Goal: Task Accomplishment & Management: Manage account settings

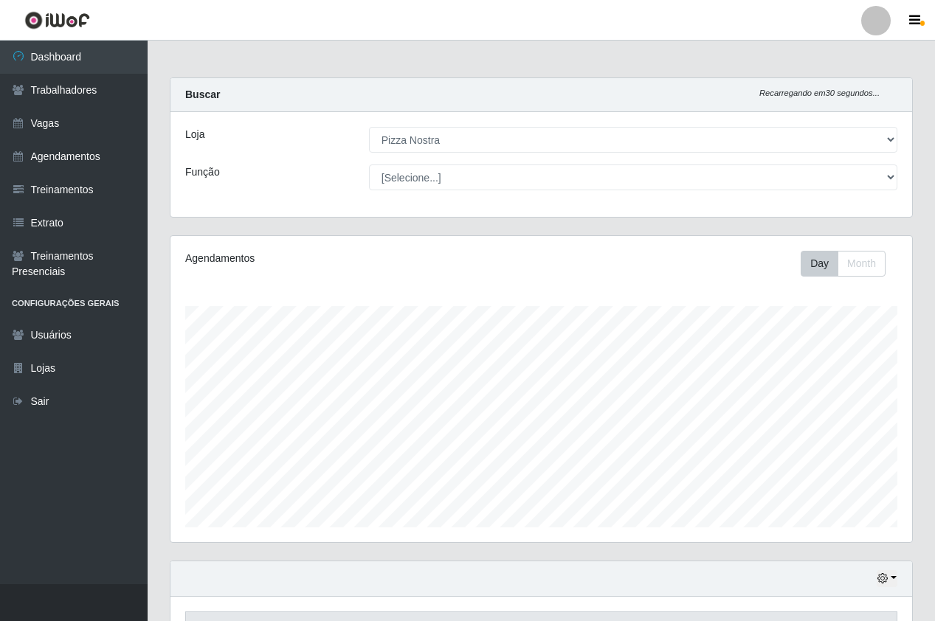
select select "337"
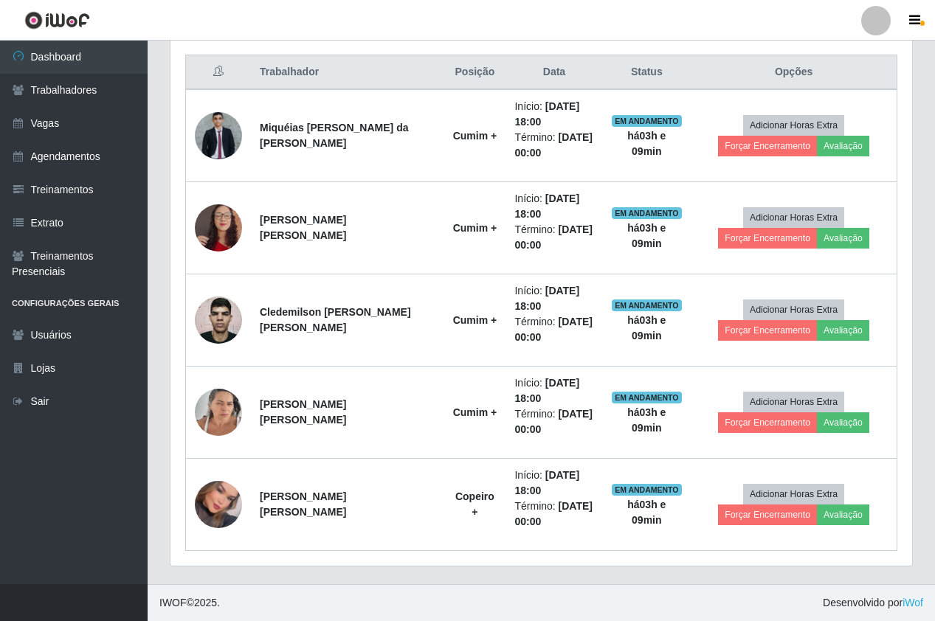
scroll to position [306, 741]
click at [69, 164] on link "Agendamentos" at bounding box center [74, 156] width 148 height 33
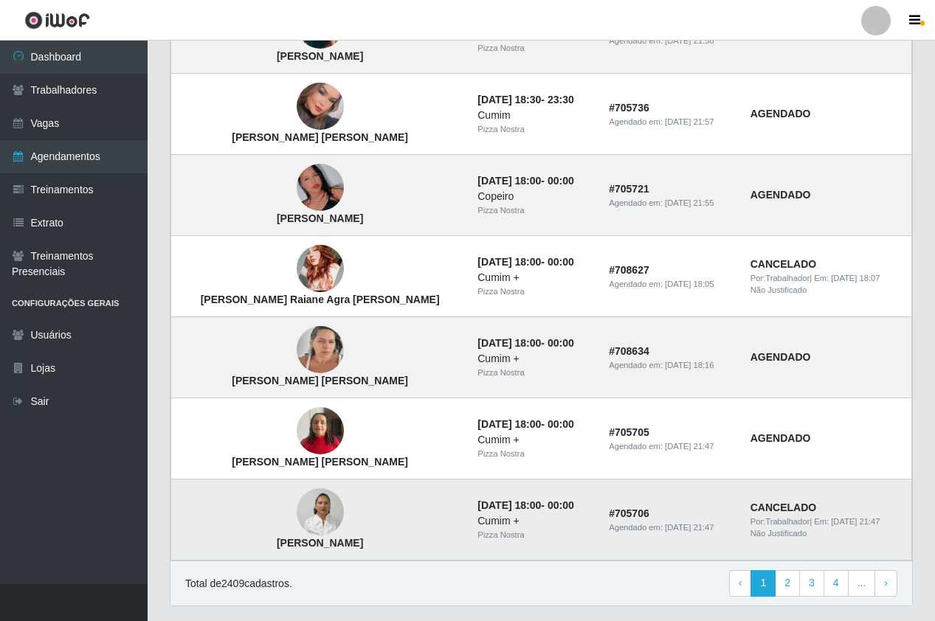
scroll to position [919, 0]
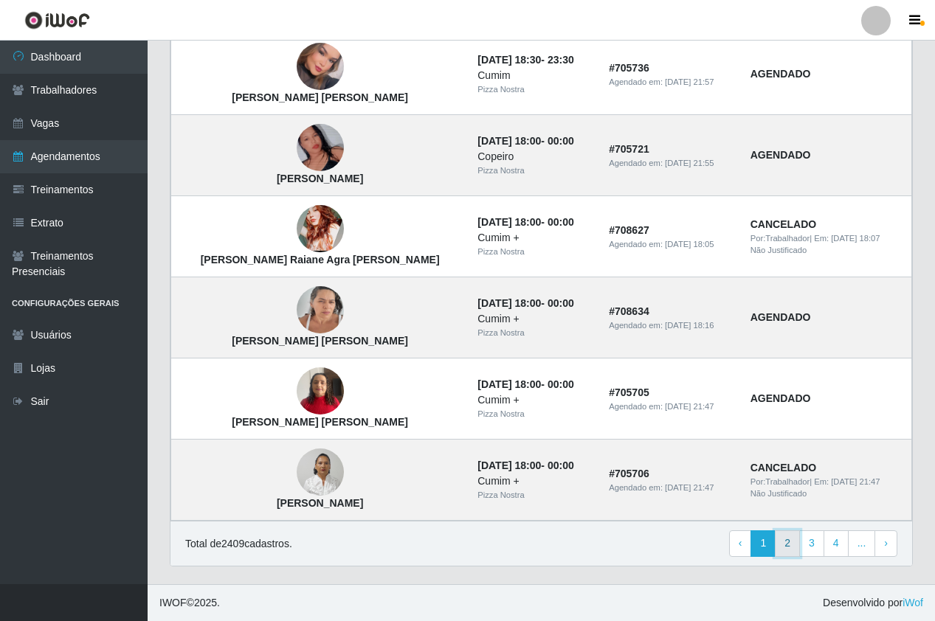
click at [797, 547] on link "2" at bounding box center [786, 543] width 25 height 27
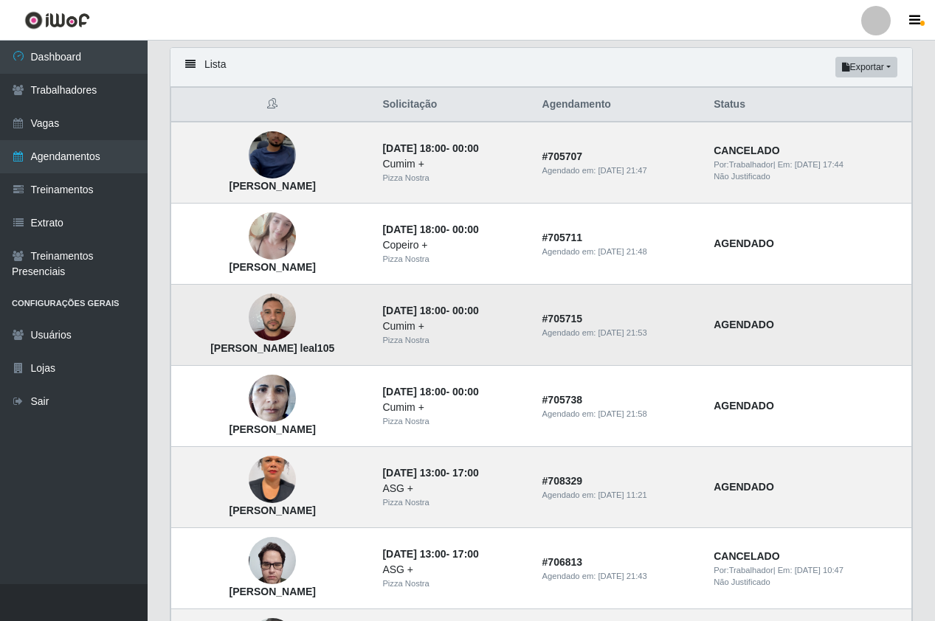
scroll to position [74, 0]
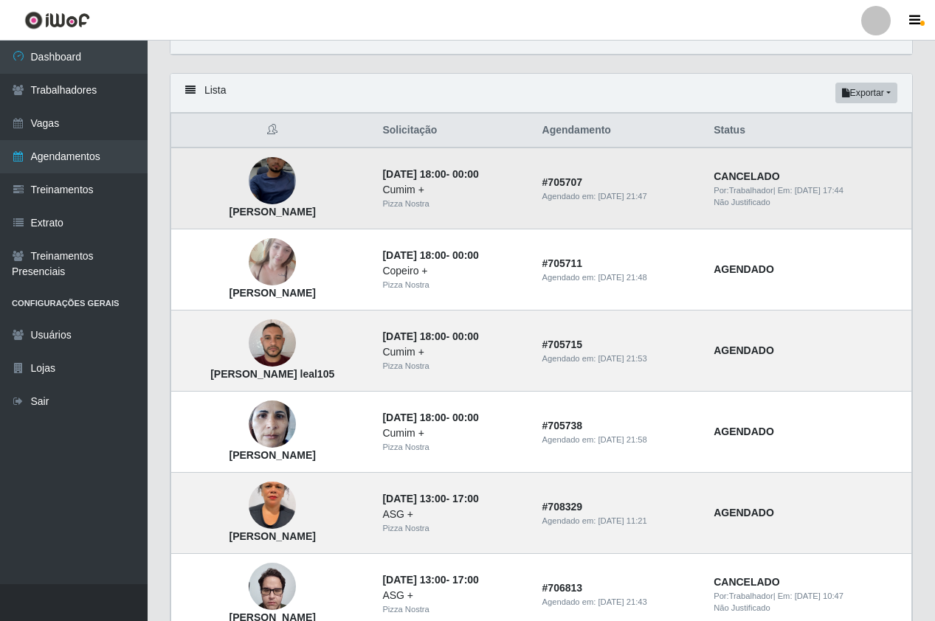
click at [279, 190] on img at bounding box center [272, 181] width 47 height 103
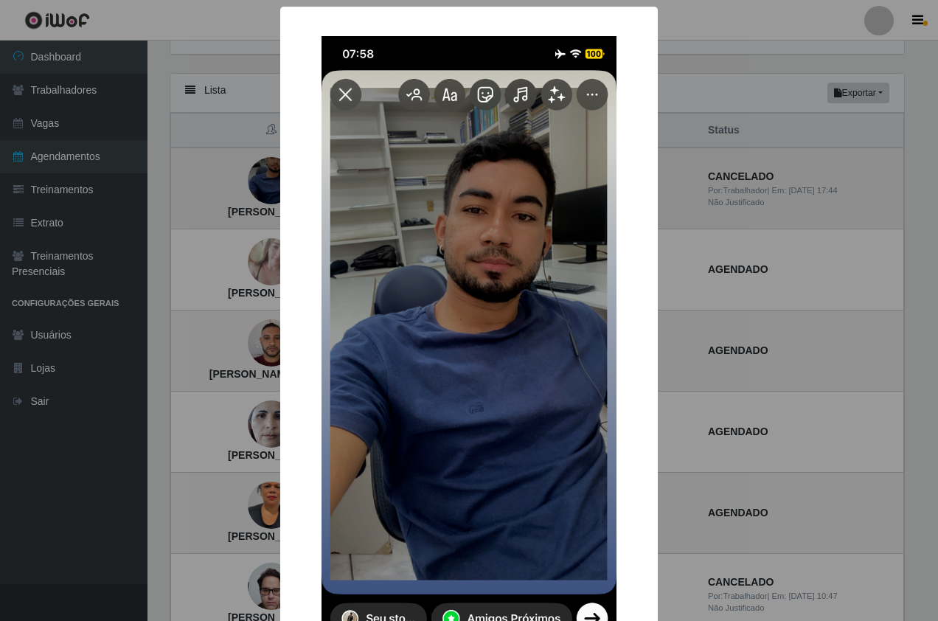
click at [280, 190] on div "× [PERSON_NAME] OK Cancel" at bounding box center [469, 392] width 378 height 770
click at [175, 173] on div "× [PERSON_NAME] OK Cancel" at bounding box center [469, 310] width 938 height 621
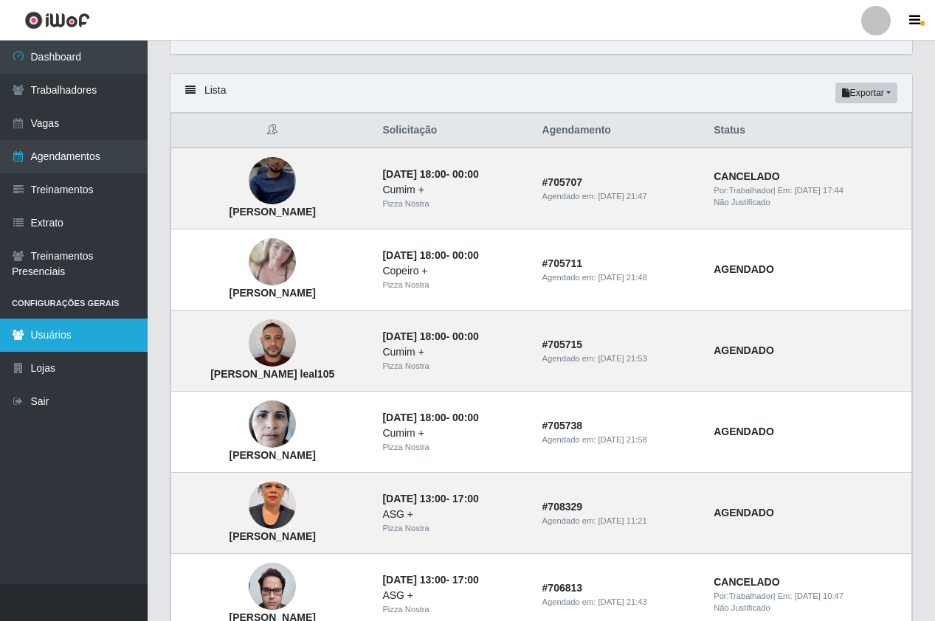
click at [113, 344] on link "Usuários" at bounding box center [74, 335] width 148 height 33
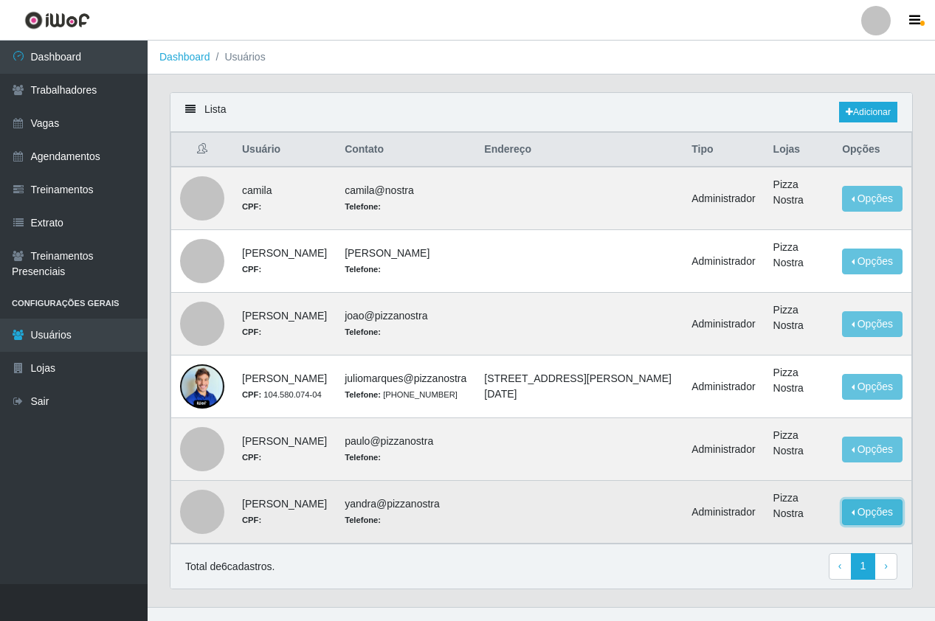
click at [858, 524] on button "Opções" at bounding box center [872, 512] width 60 height 26
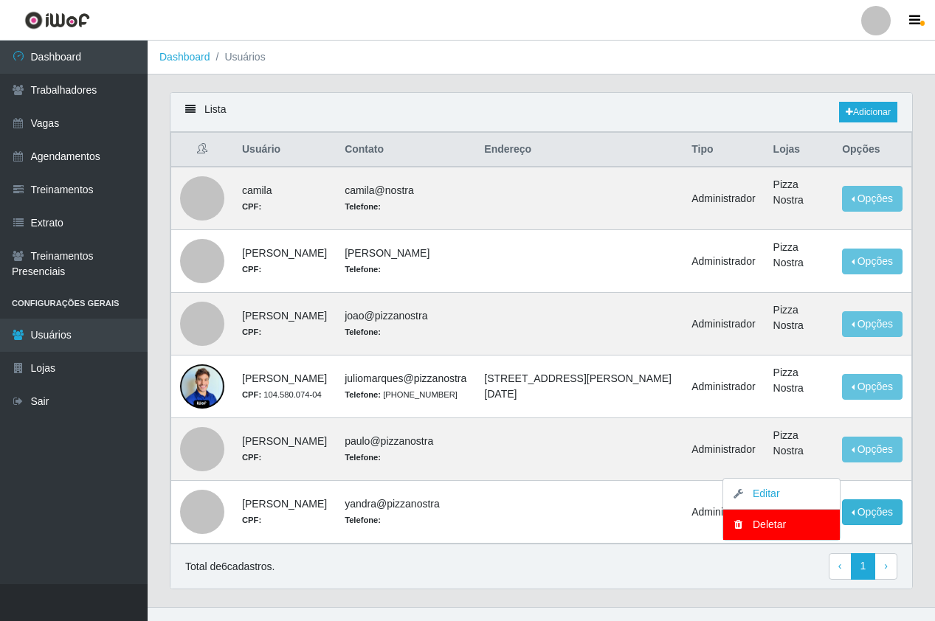
click at [524, 578] on div "Total de 6 cadastros. ‹ Previous 1 › Next" at bounding box center [541, 566] width 712 height 27
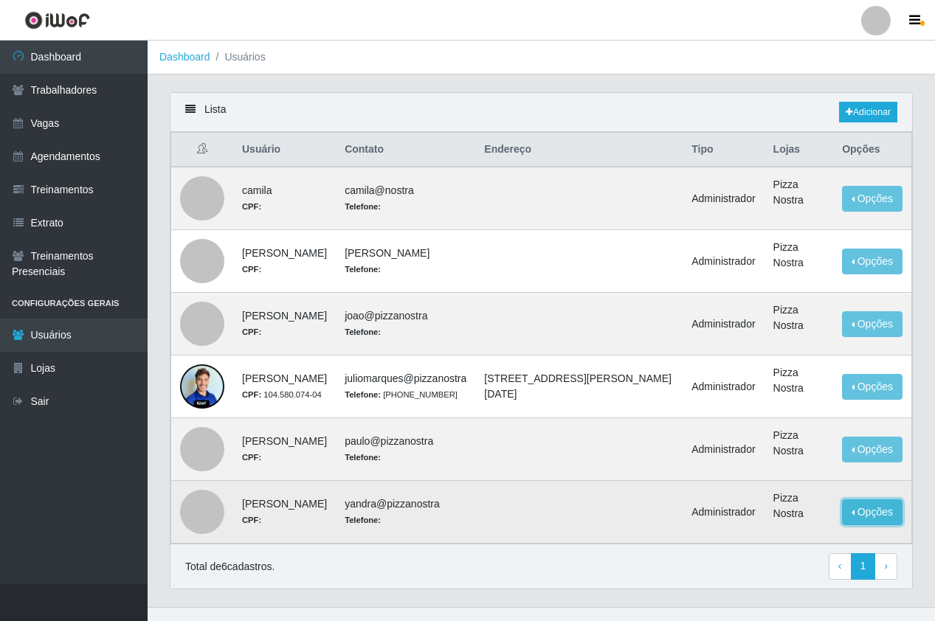
click at [856, 513] on button "Opções" at bounding box center [872, 512] width 60 height 26
click at [778, 496] on link "Editar" at bounding box center [759, 494] width 42 height 12
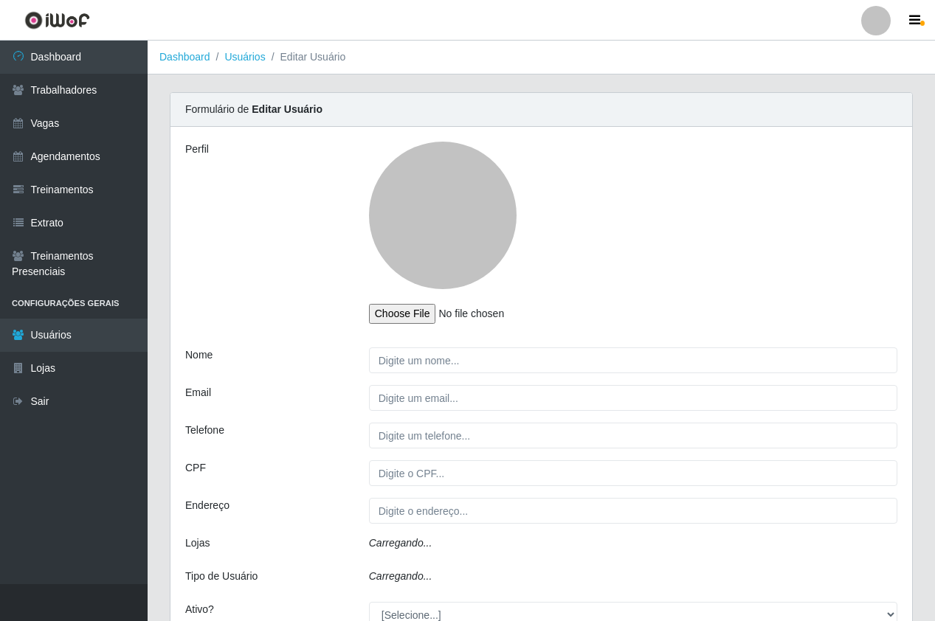
type input "[PERSON_NAME]"
type input "yandra@pizzanostra"
select select "1"
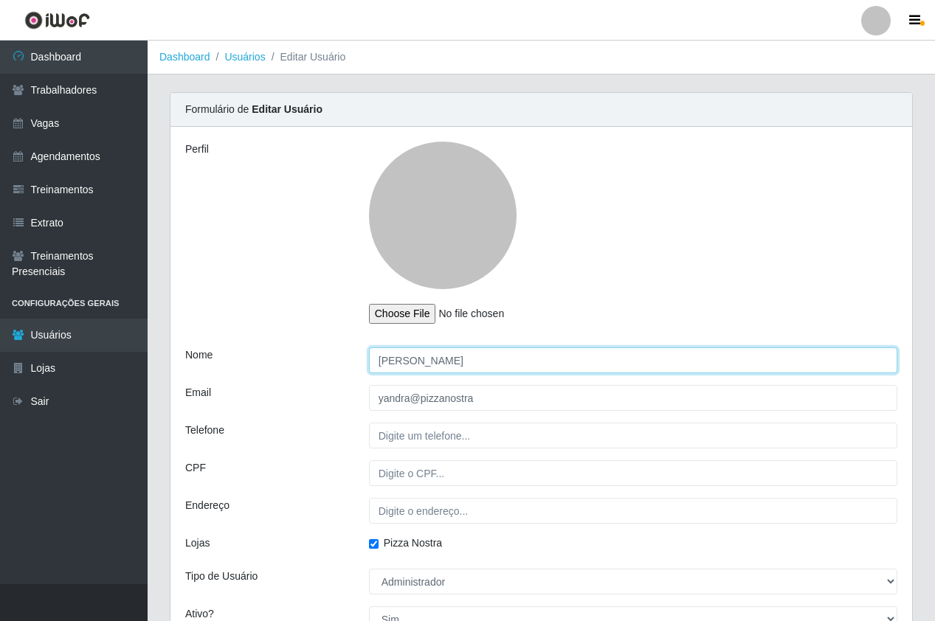
drag, startPoint x: 488, startPoint y: 367, endPoint x: 353, endPoint y: 370, distance: 135.8
click at [353, 370] on div "Nome [PERSON_NAME]" at bounding box center [541, 360] width 734 height 26
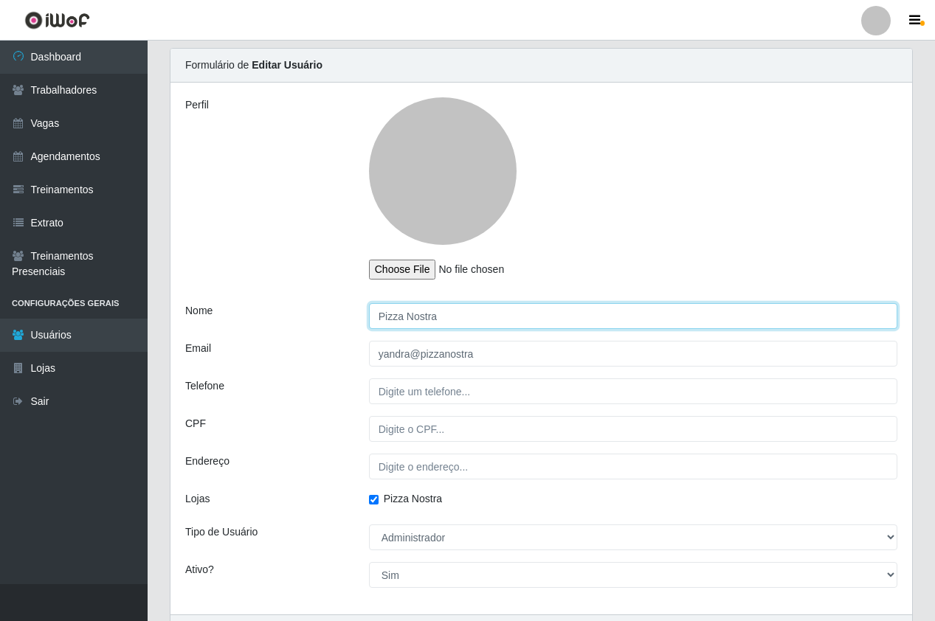
scroll to position [137, 0]
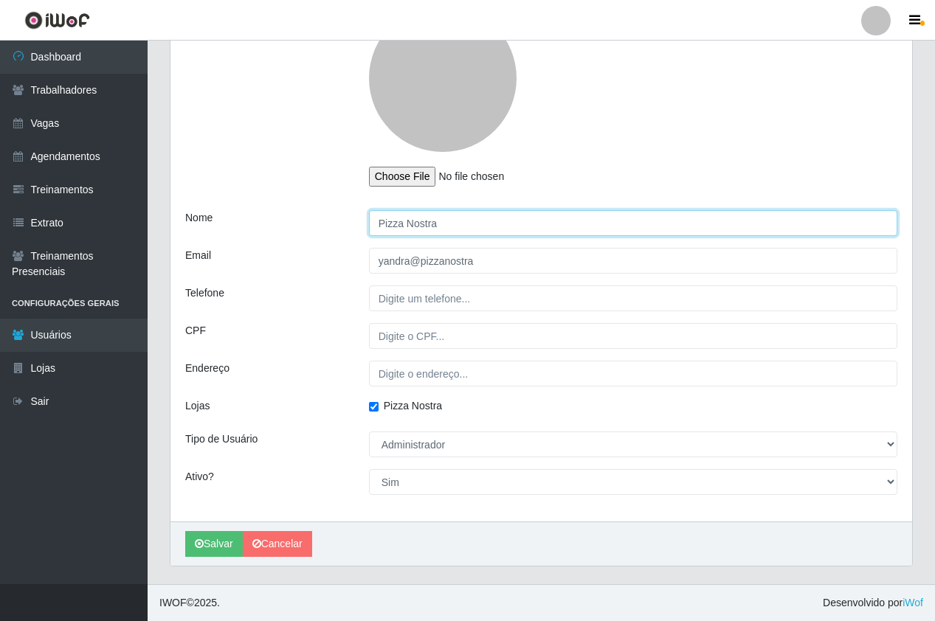
type input "Pizza Nostra"
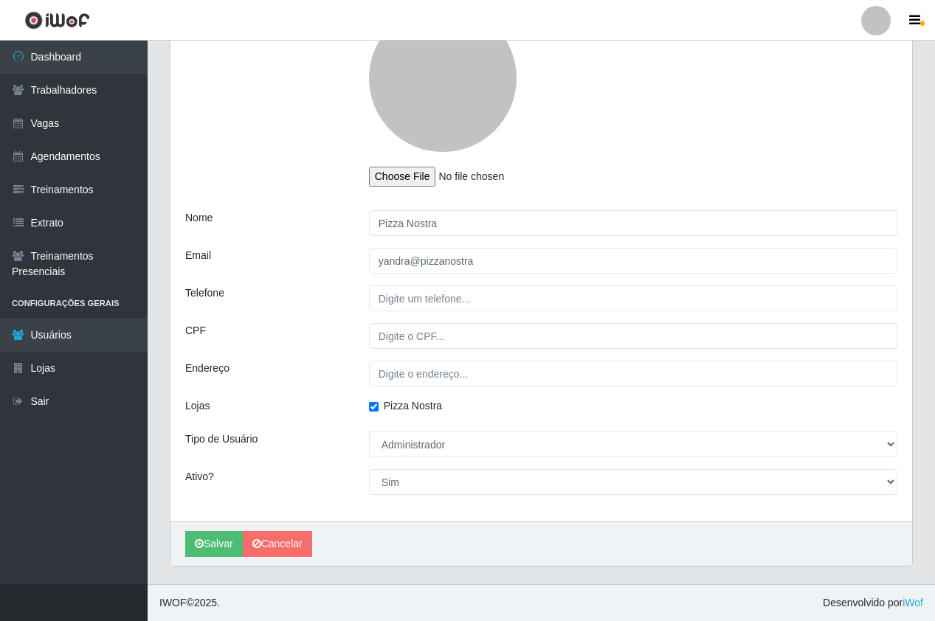
click at [219, 560] on div "[PERSON_NAME]" at bounding box center [540, 543] width 741 height 44
click at [212, 552] on button "Salvar" at bounding box center [214, 544] width 58 height 26
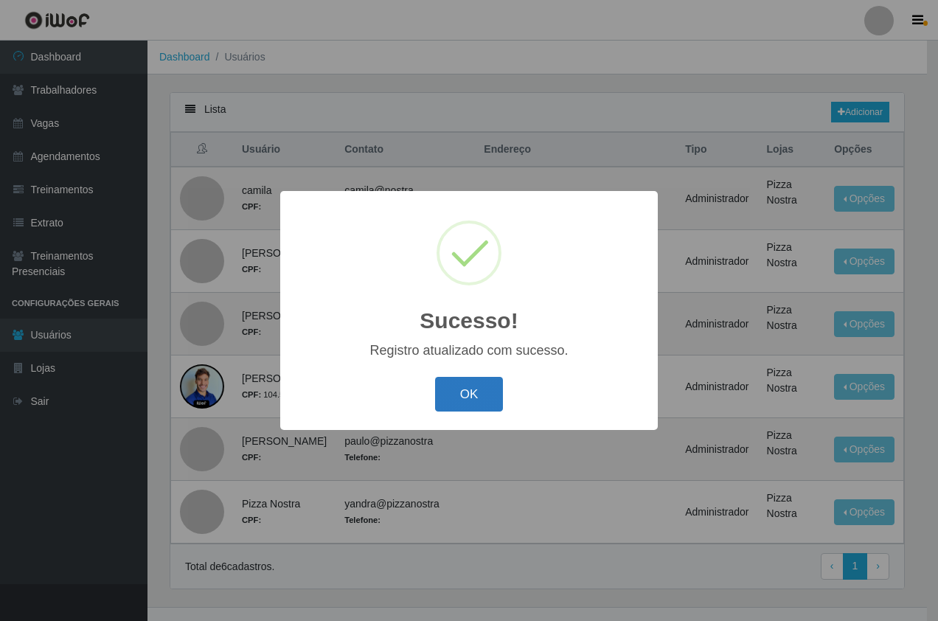
click at [488, 396] on button "OK" at bounding box center [469, 394] width 69 height 35
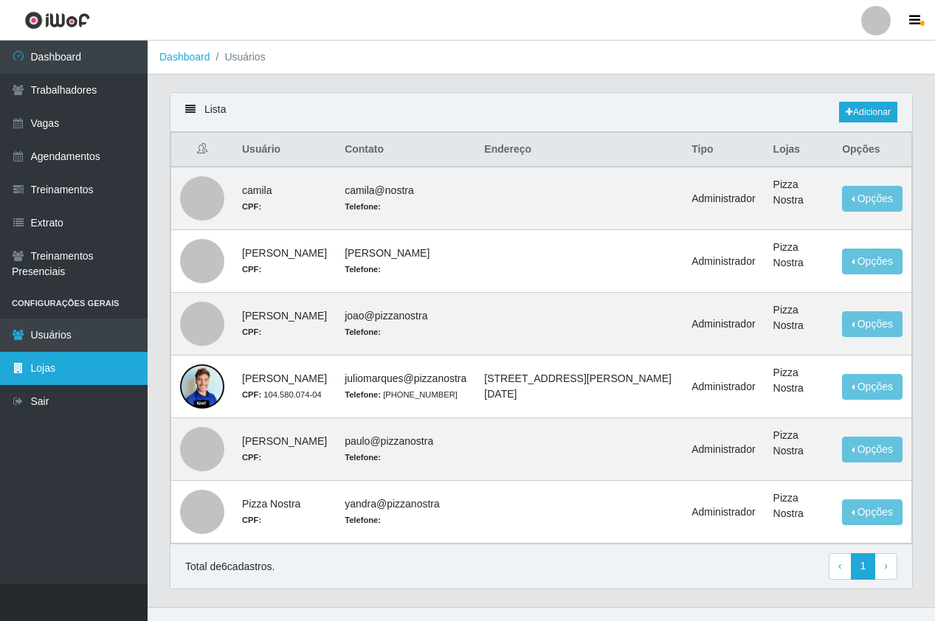
click at [30, 358] on link "Lojas" at bounding box center [74, 368] width 148 height 33
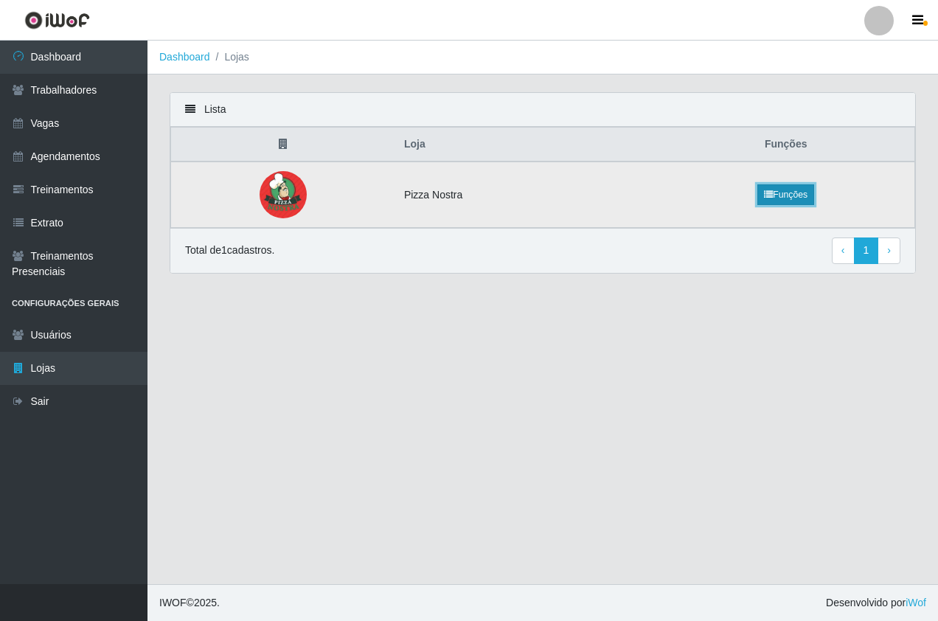
click at [800, 191] on link "Funções" at bounding box center [786, 194] width 57 height 21
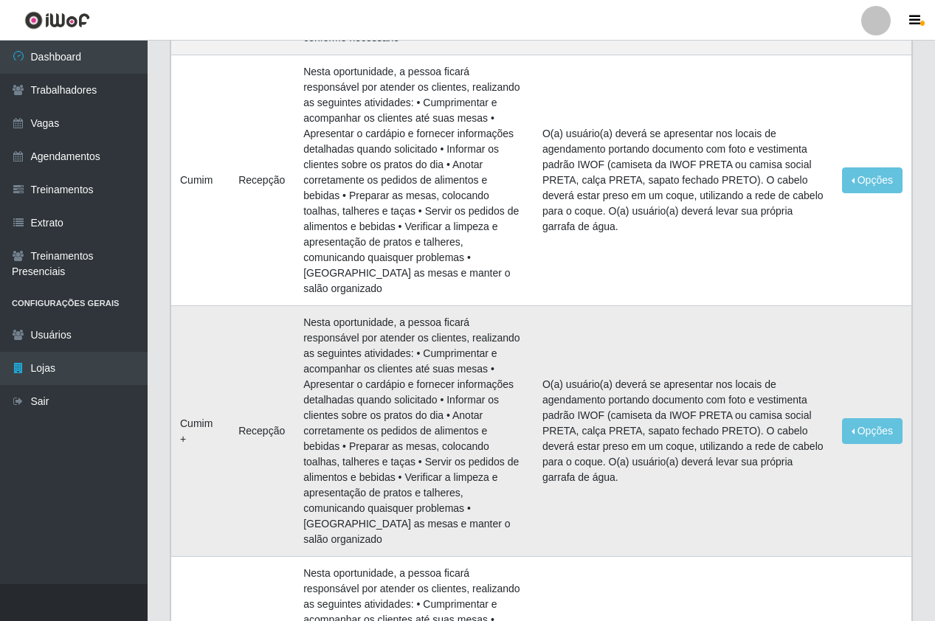
scroll to position [516, 0]
